Goal: Find specific page/section: Find specific page/section

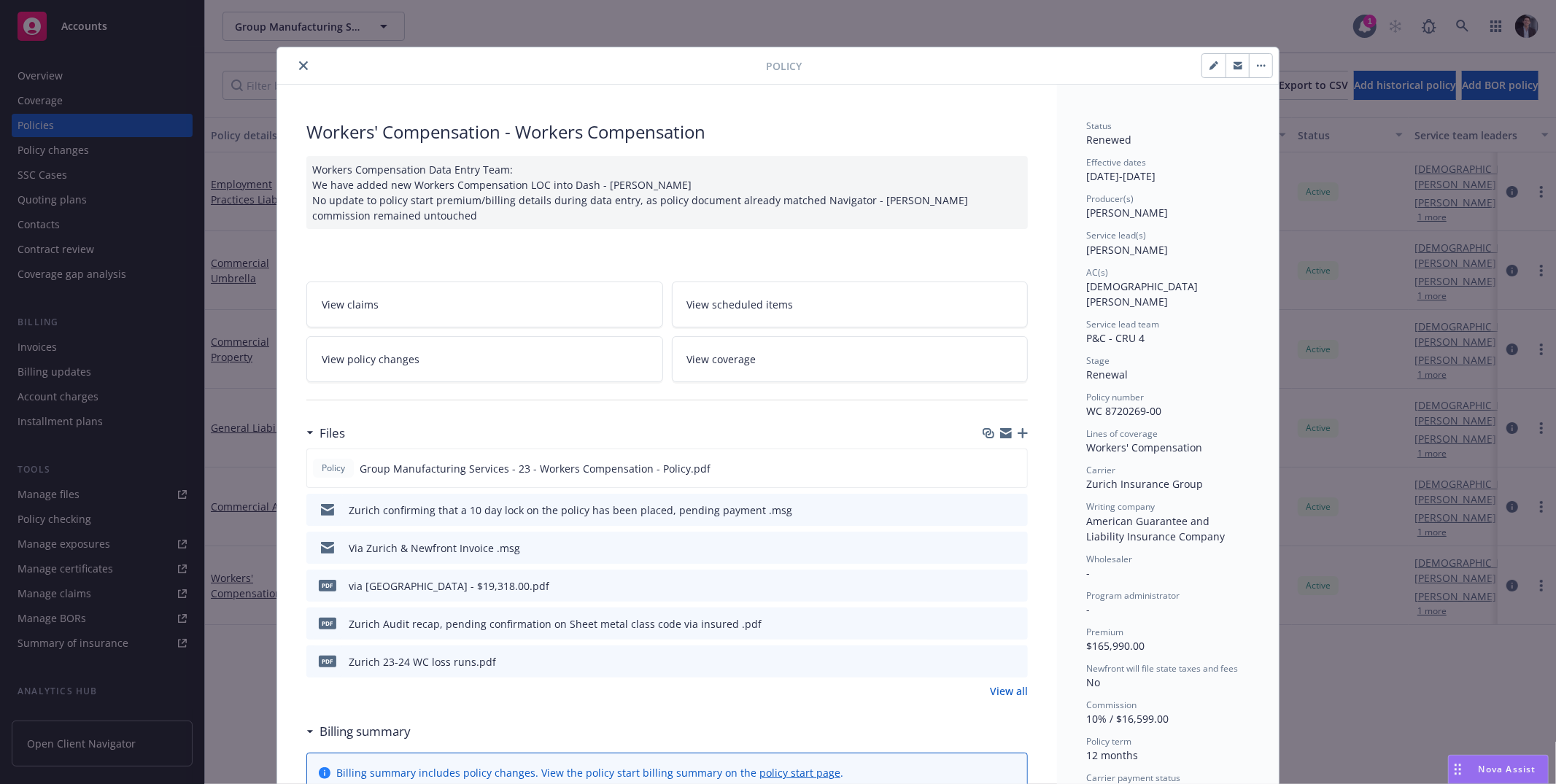
click at [1385, 53] on div "Policy Workers' Compensation - Workers Compensation Workers Compensation Data E…" at bounding box center [778, 392] width 1556 height 784
click at [286, 65] on div at bounding box center [525, 65] width 483 height 18
click at [302, 75] on div at bounding box center [525, 65] width 483 height 18
click at [286, 75] on div "Policy" at bounding box center [778, 65] width 1002 height 37
click at [299, 69] on icon "close" at bounding box center [303, 65] width 8 height 8
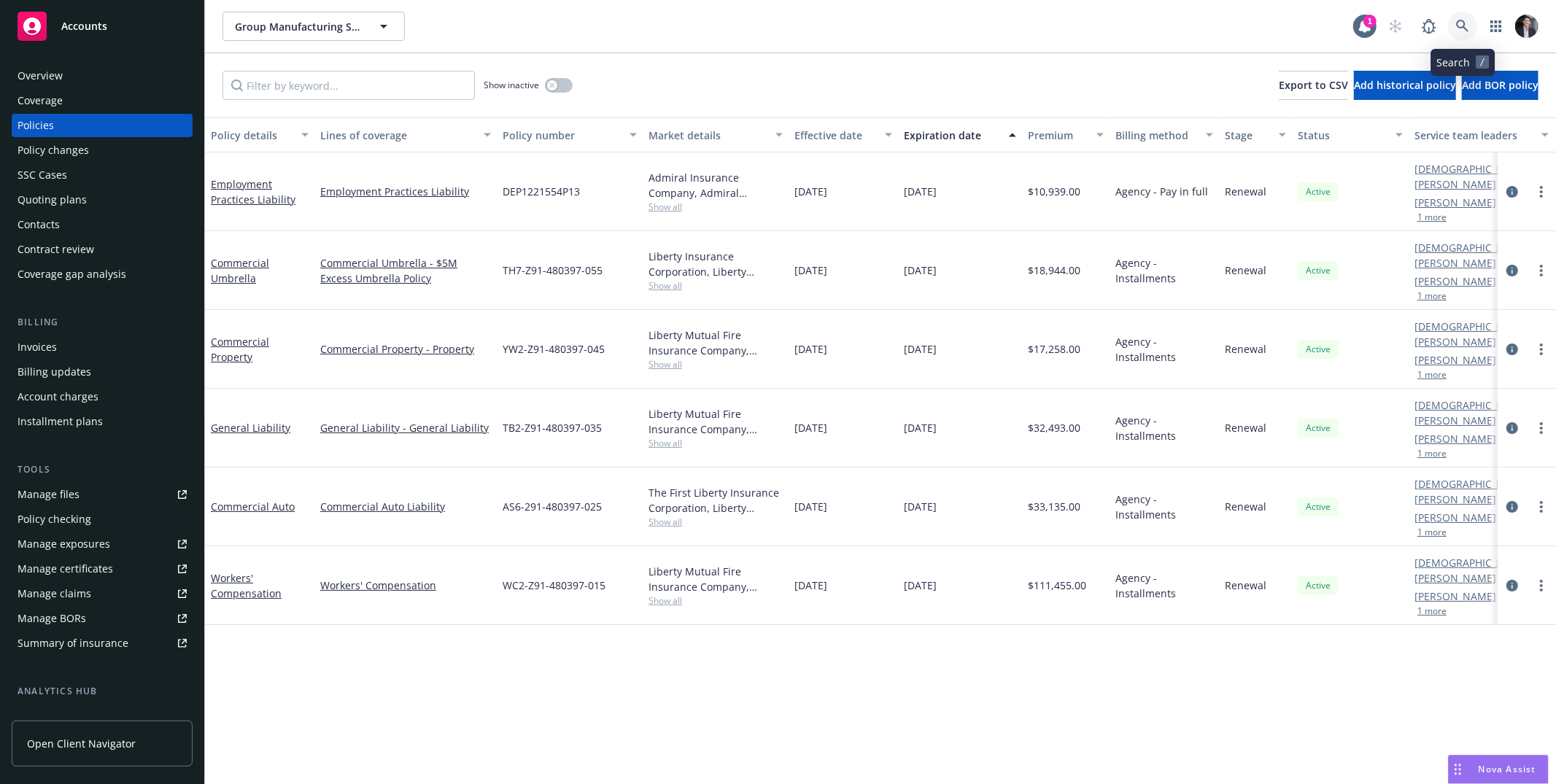
click at [1461, 33] on link at bounding box center [1462, 26] width 29 height 29
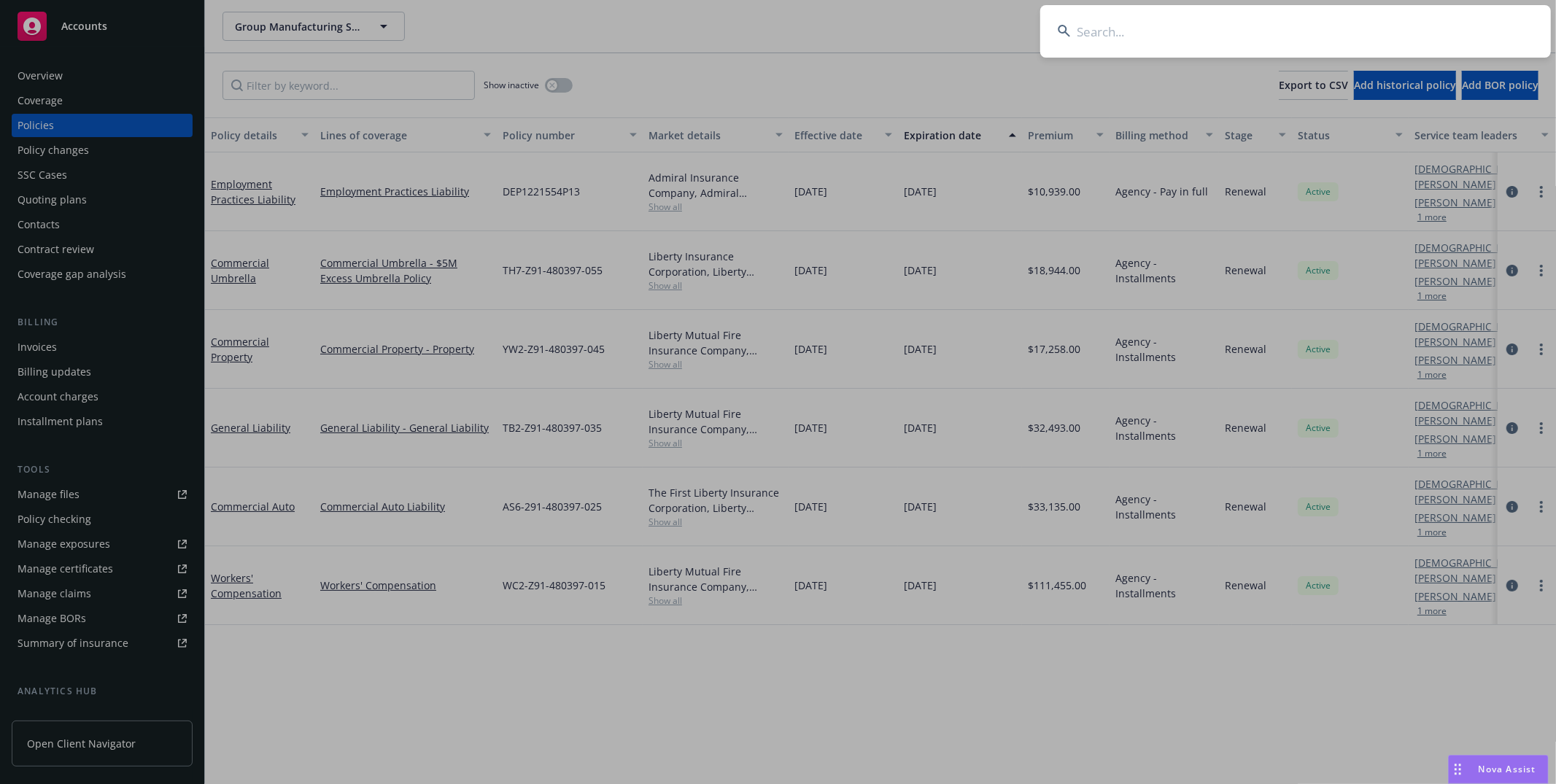
type input "a53e225c-9538-4226-824a-bab27e963acc"
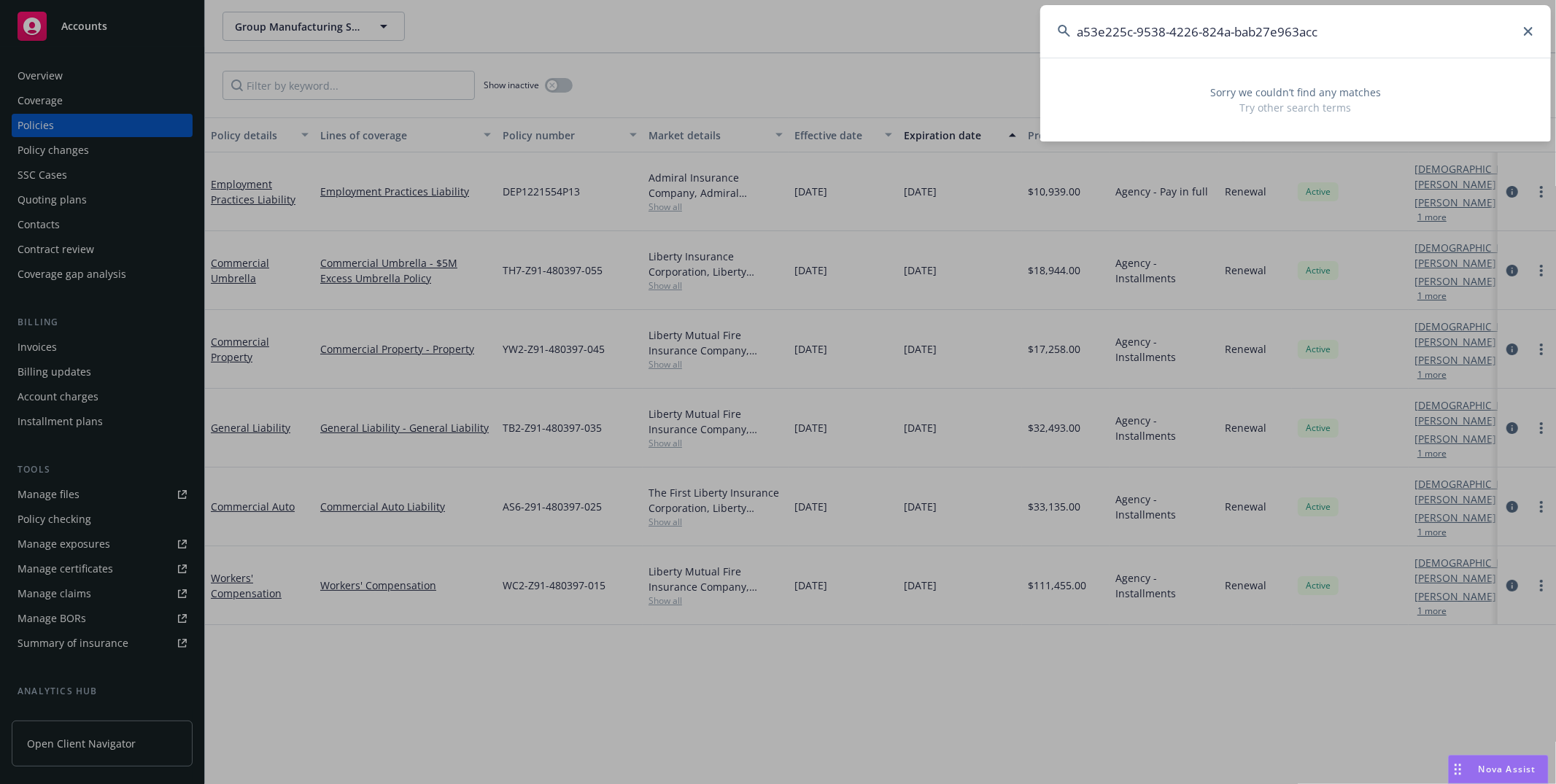
click at [1248, 18] on input "a53e225c-9538-4226-824a-bab27e963acc" at bounding box center [1296, 31] width 510 height 53
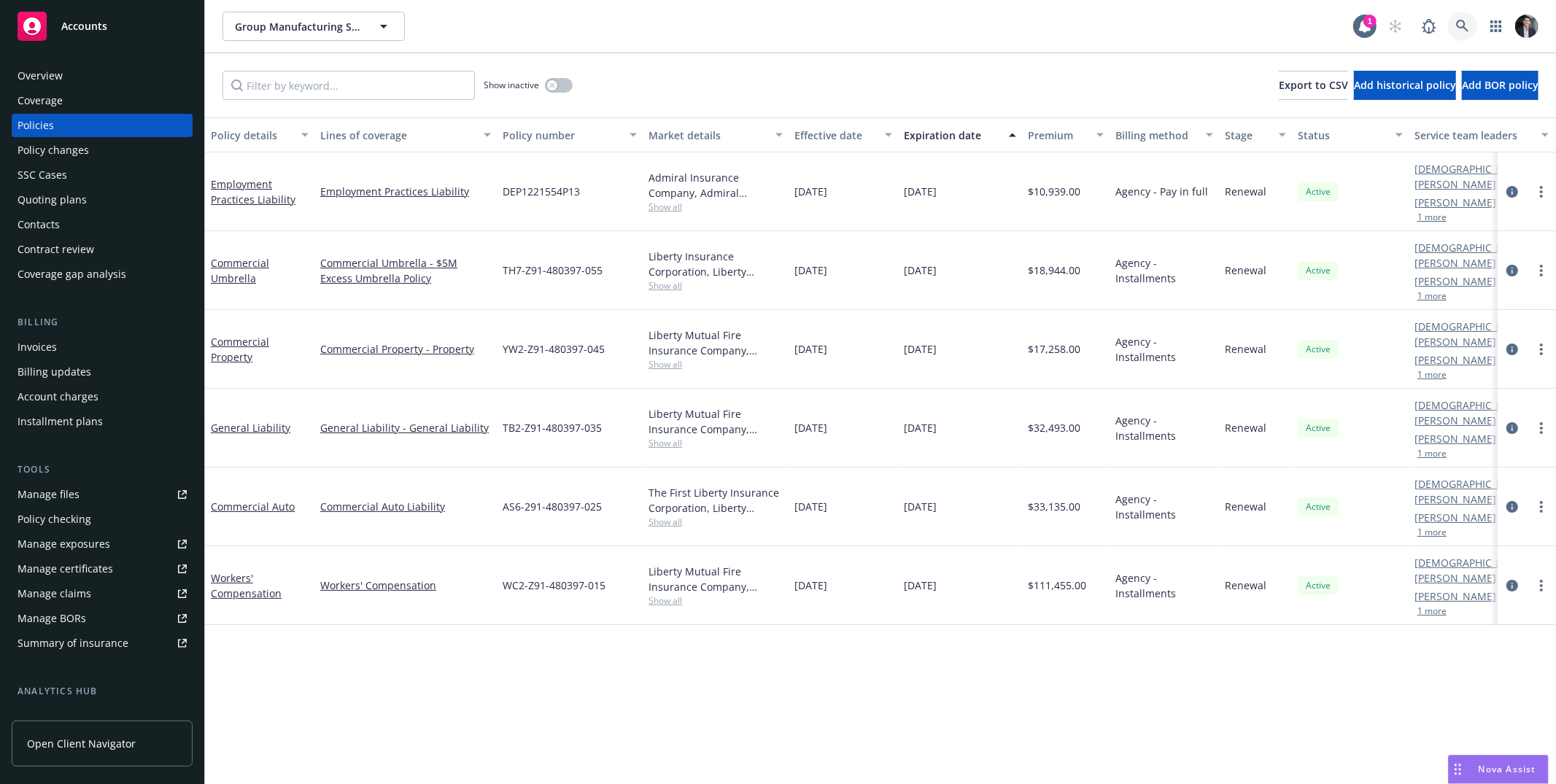
click at [1467, 33] on link at bounding box center [1462, 26] width 29 height 29
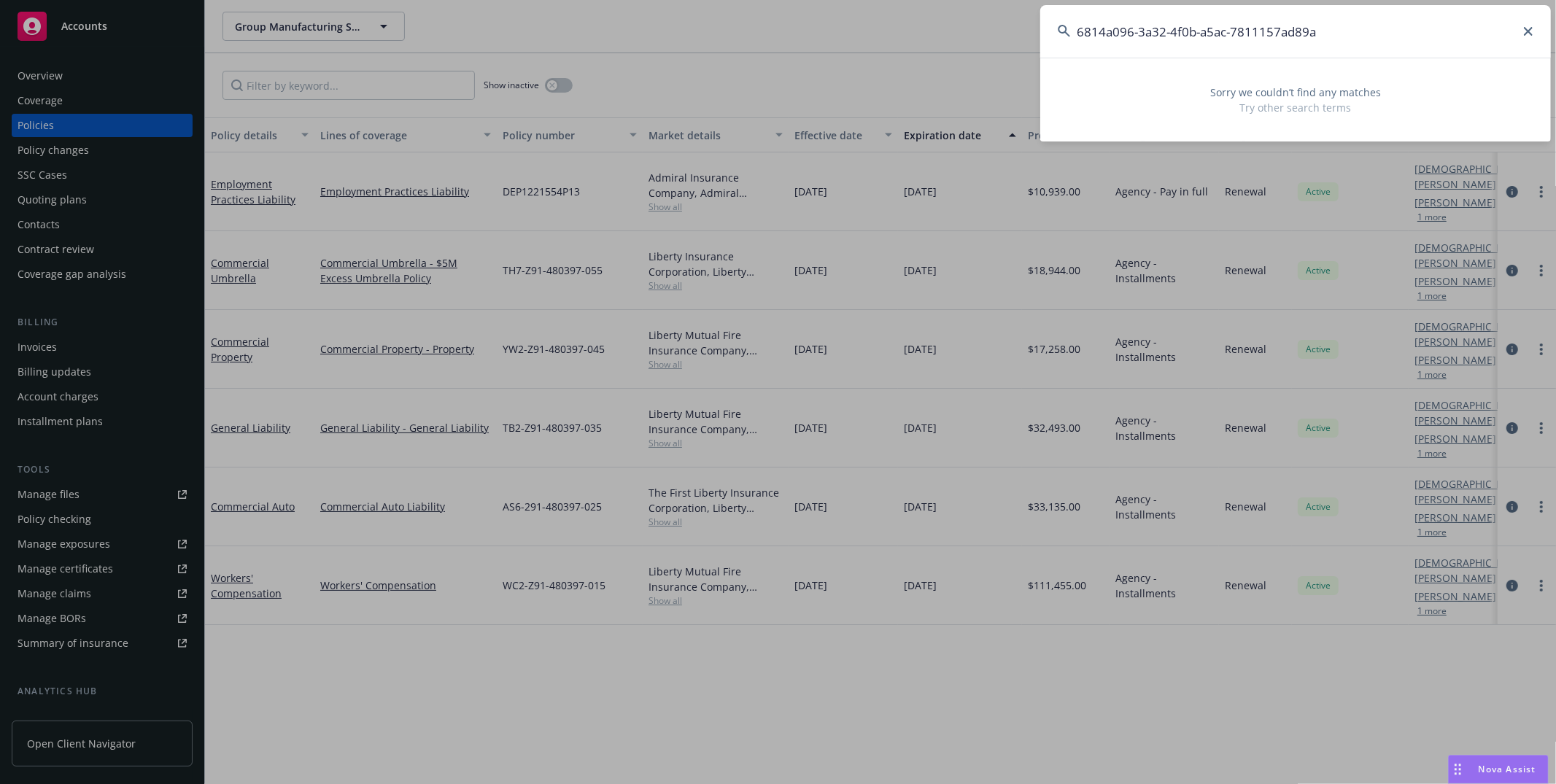
type input "6814a096-3a32-4f0b-a5ac-7811157ad89a"
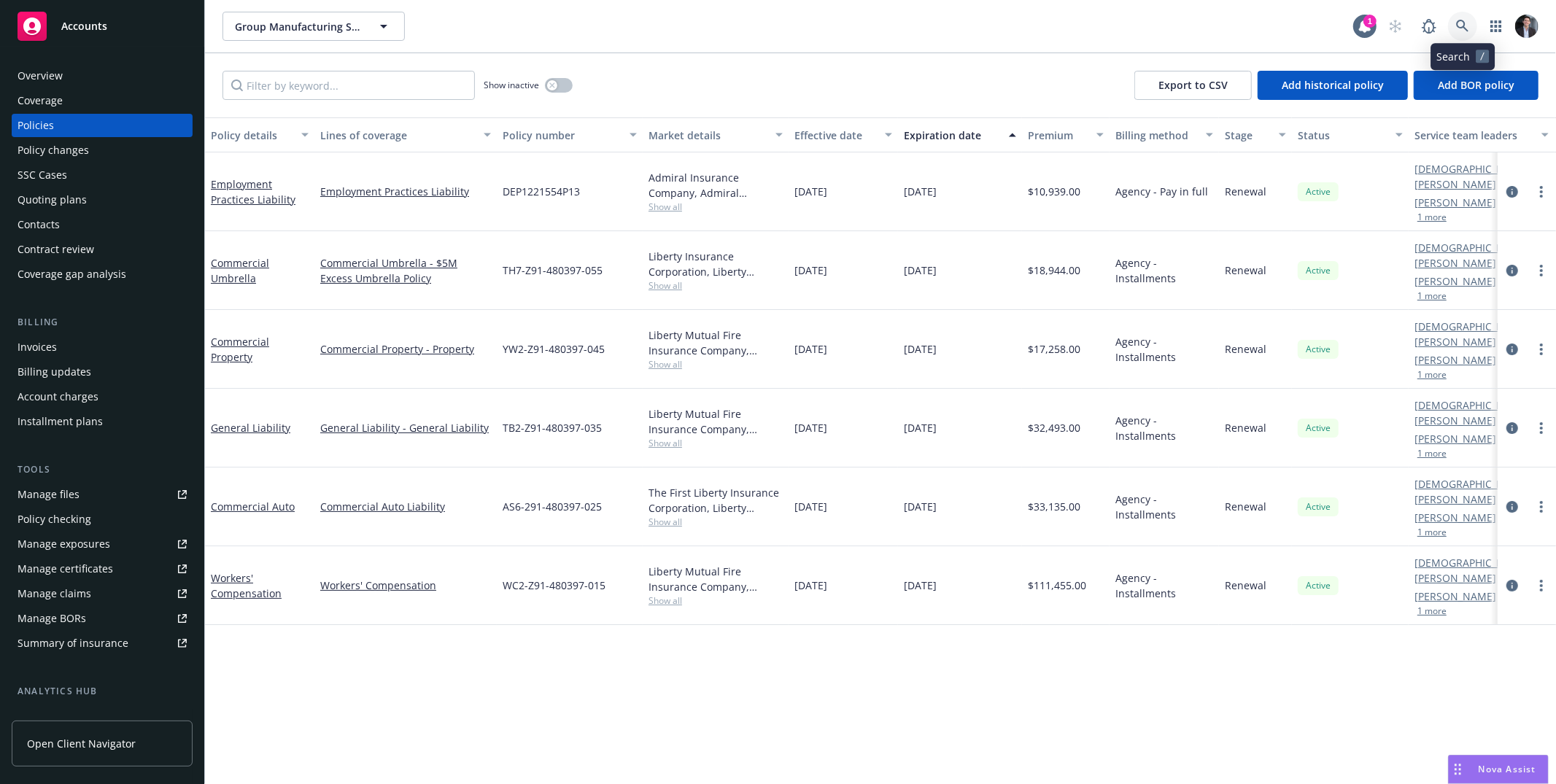
click at [1457, 25] on icon at bounding box center [1462, 26] width 13 height 13
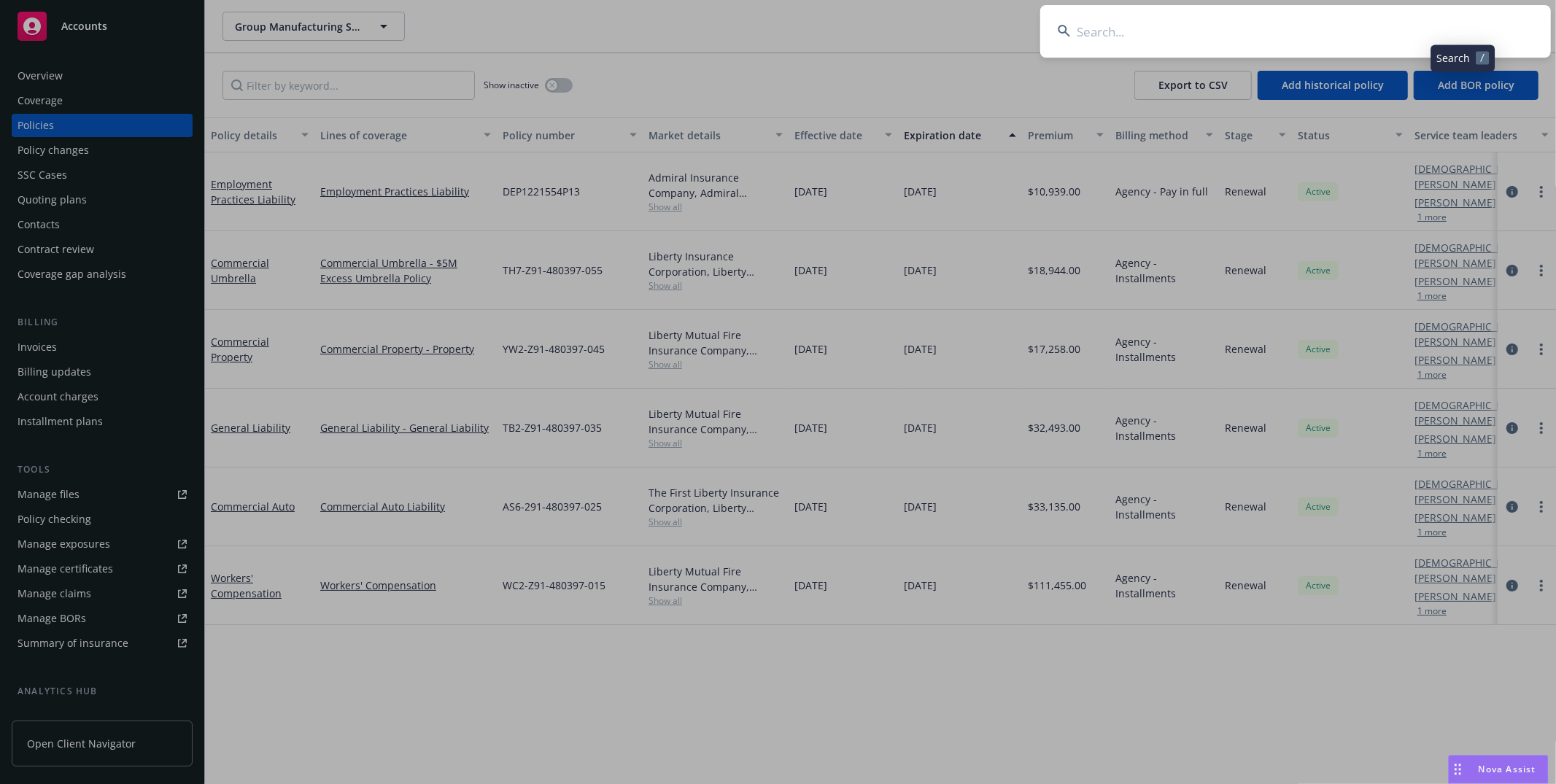
type input "5b0b4033-a787-407c-9e2f-56c908062348"
